Goal: Task Accomplishment & Management: Manage account settings

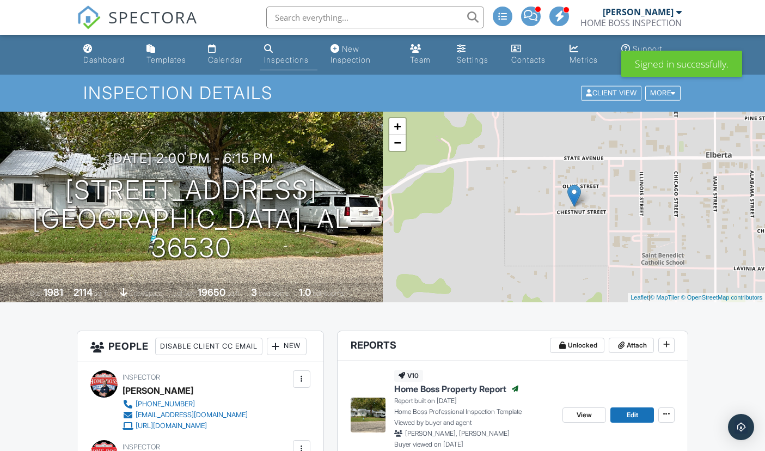
click at [94, 61] on div "Dashboard" at bounding box center [103, 59] width 41 height 9
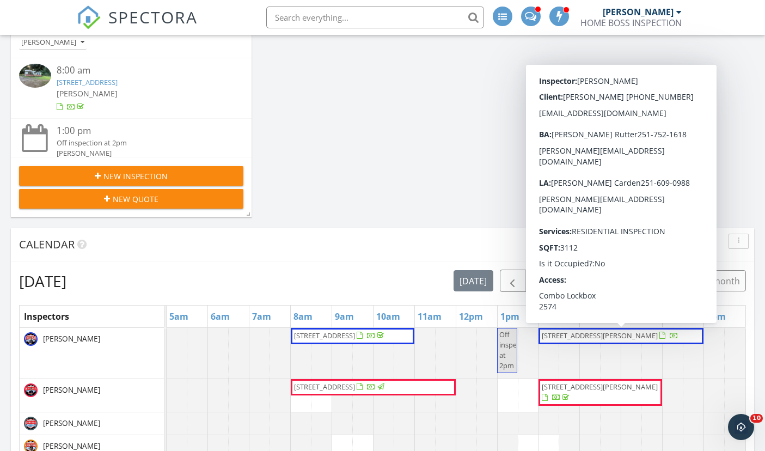
click at [658, 336] on span "10877 Winning Colors Trl, Daphne 36526" at bounding box center [600, 335] width 116 height 10
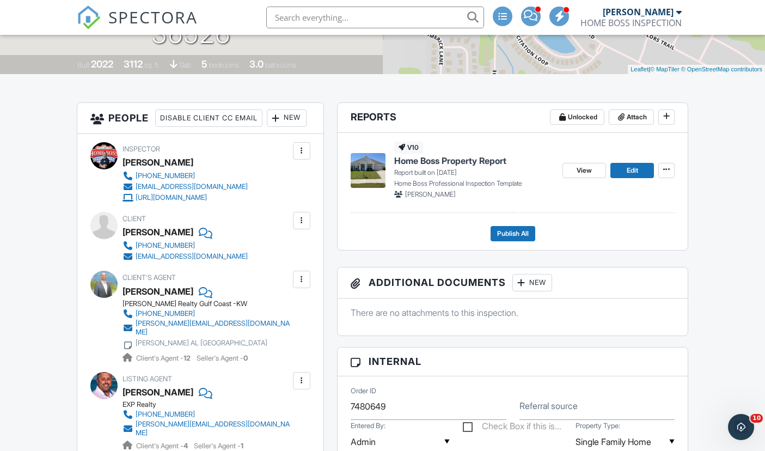
click at [495, 238] on button "Publish All" at bounding box center [512, 233] width 45 height 15
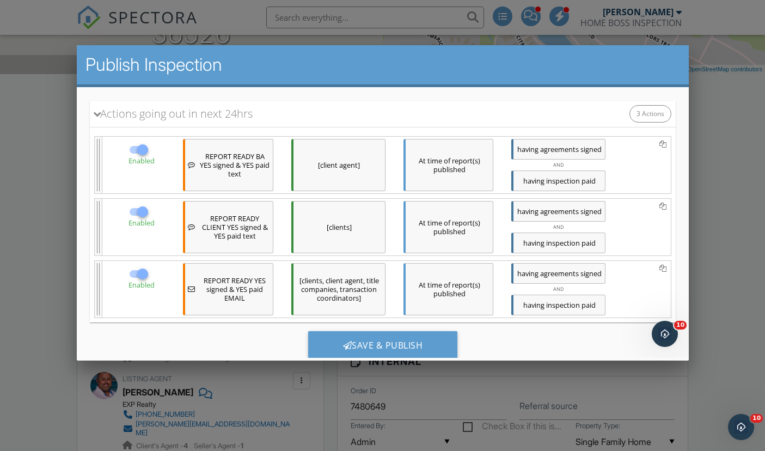
scroll to position [126, 0]
click at [339, 349] on div "Save & Publish" at bounding box center [383, 345] width 150 height 29
